Goal: Information Seeking & Learning: Stay updated

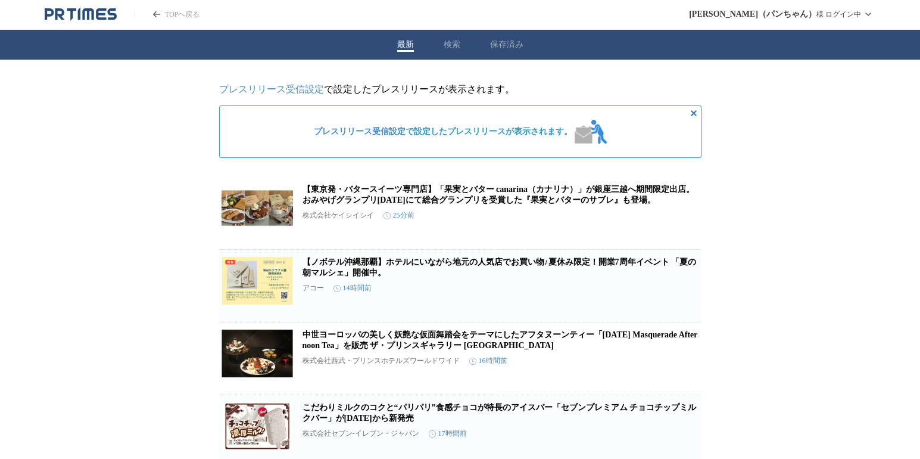
scroll to position [179, 0]
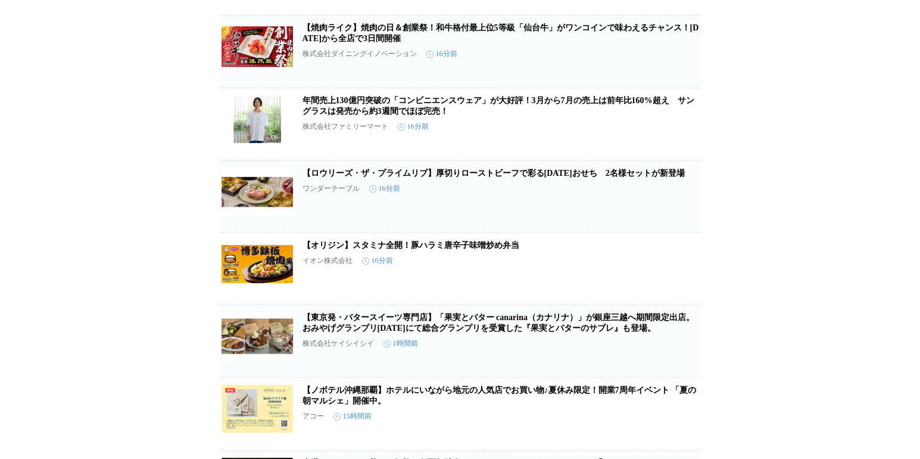
scroll to position [238, 0]
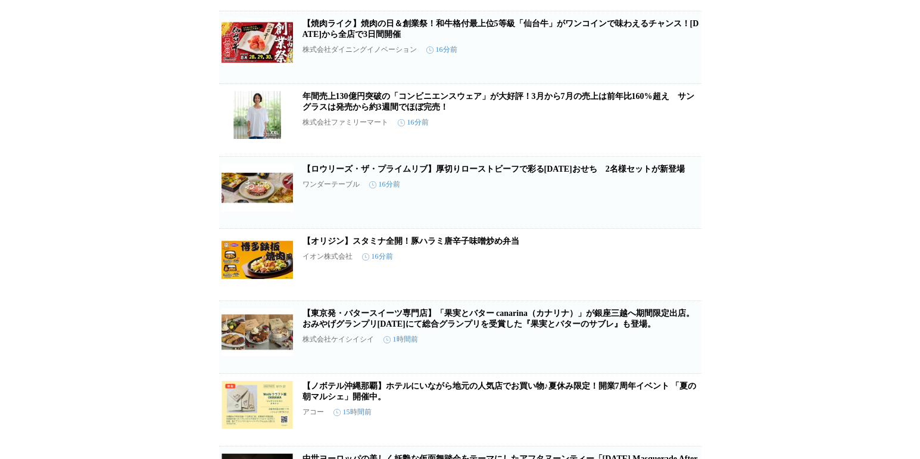
click at [449, 173] on link "【ロウリーズ・ザ・プライムリブ】厚切りローストビーフで彩る2026年おせち　2名様セットが新登場" at bounding box center [494, 168] width 382 height 9
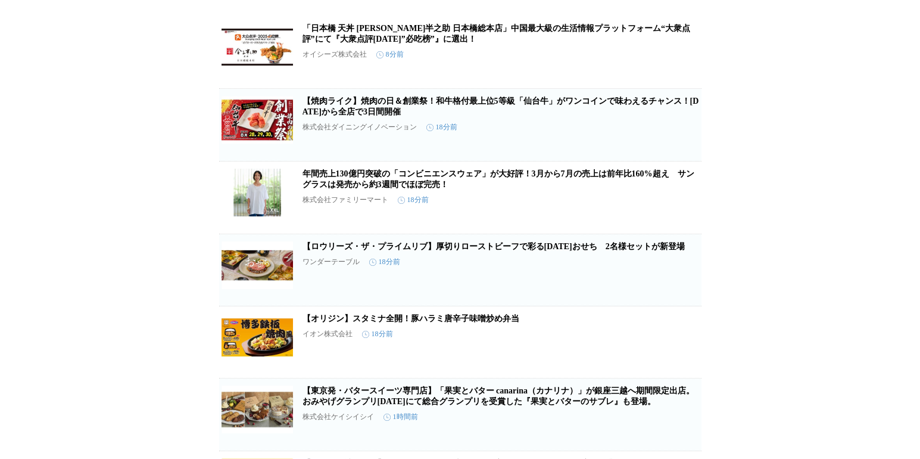
scroll to position [119, 0]
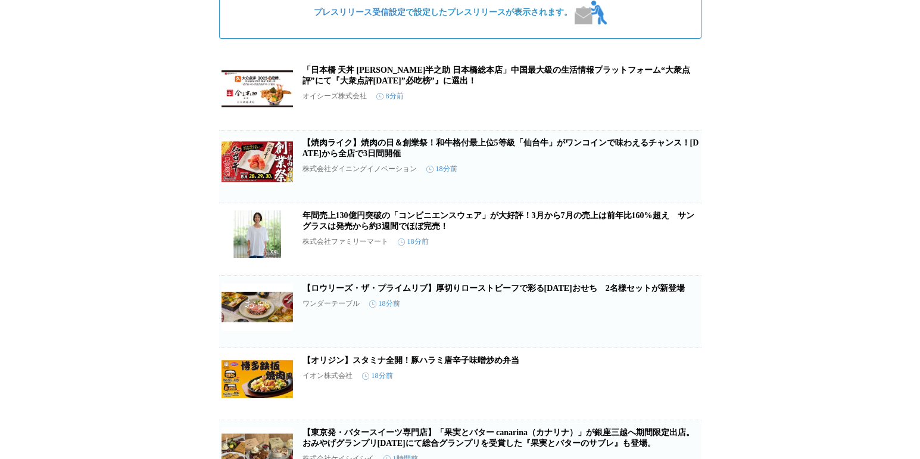
click at [658, 227] on link "年間売上130億円突破の「コンビニエンスウェア」が大好評！3月から7月の売上は前年比160%超え　サングラスは発売から約3週間でほぼ完売！" at bounding box center [499, 221] width 392 height 20
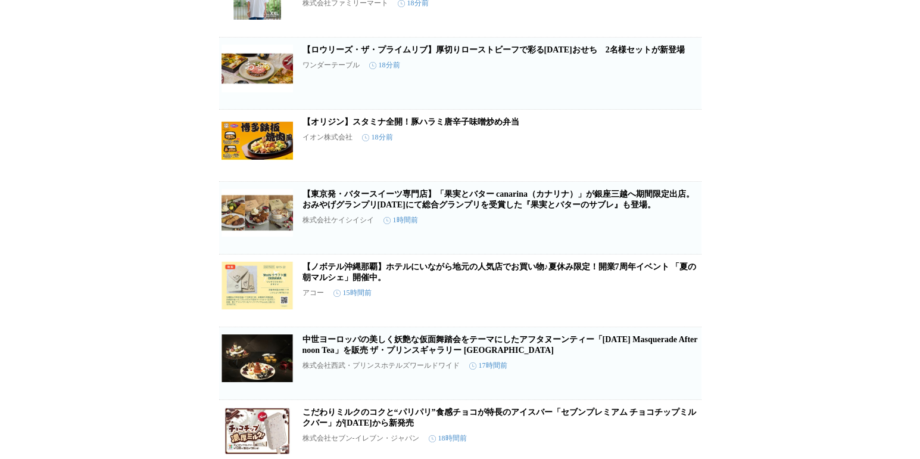
click at [418, 126] on link "【オリジン】スタミナ全開！豚ハラミ唐辛子味噌炒め弁当" at bounding box center [411, 121] width 217 height 9
